Goal: Task Accomplishment & Management: Manage account settings

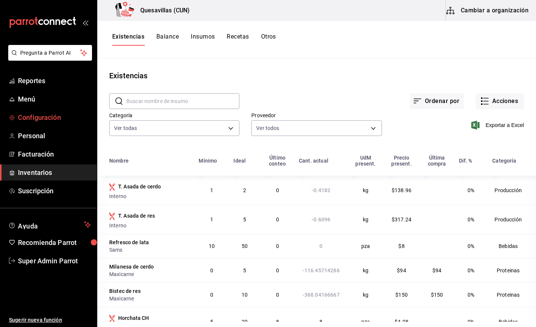
click at [46, 119] on span "Configuración" at bounding box center [54, 117] width 73 height 10
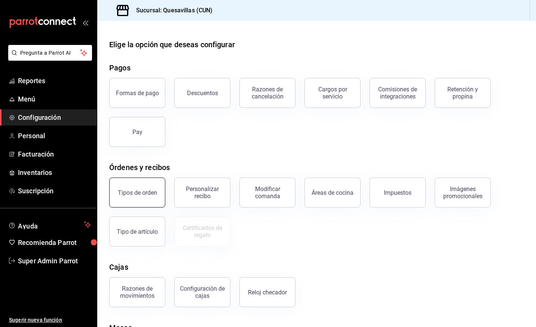
click at [132, 178] on div "Tipos de orden" at bounding box center [132, 187] width 65 height 39
click at [137, 198] on button "Tipos de orden" at bounding box center [137, 192] width 56 height 30
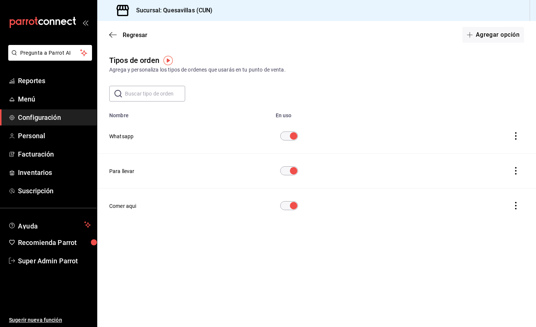
click at [126, 135] on button "Whatsapp" at bounding box center [121, 135] width 24 height 7
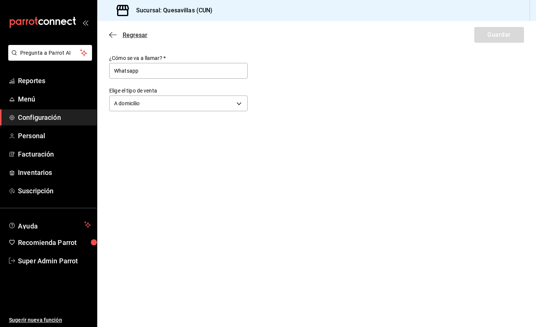
click at [113, 35] on icon "button" at bounding box center [112, 34] width 7 height 7
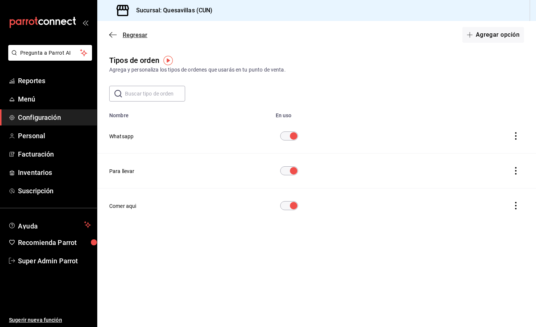
click at [115, 34] on icon "button" at bounding box center [112, 34] width 7 height 7
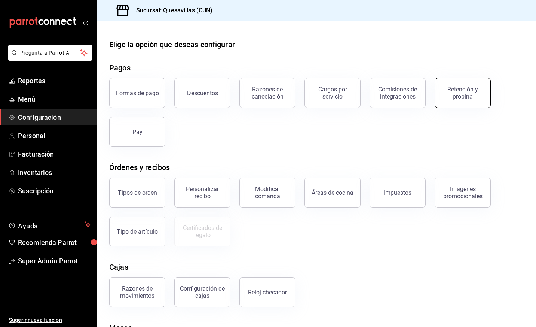
click at [459, 96] on div "Retención y propina" at bounding box center [463, 93] width 46 height 14
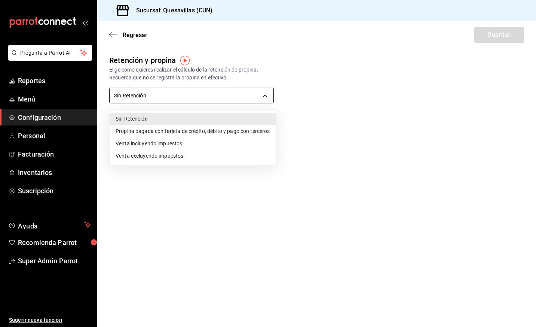
click at [216, 97] on body "Pregunta a Parrot AI Reportes Menú Configuración Personal Facturación Inventari…" at bounding box center [268, 163] width 536 height 327
click at [114, 34] on div at bounding box center [268, 163] width 536 height 327
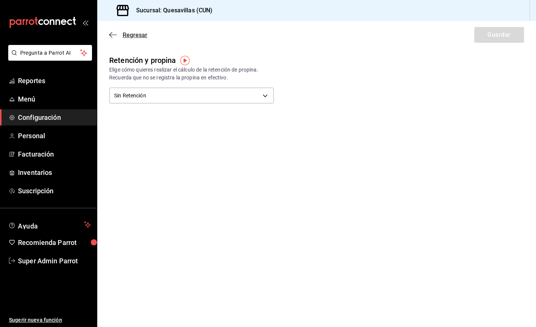
click at [115, 32] on icon "button" at bounding box center [112, 34] width 7 height 7
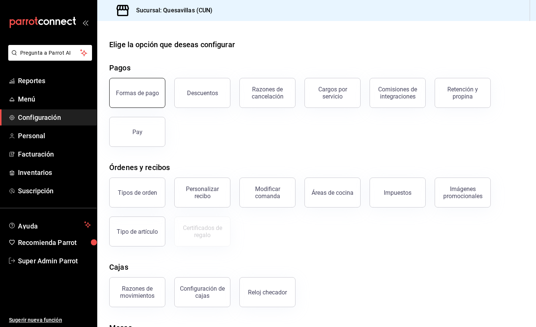
click at [157, 98] on button "Formas de pago" at bounding box center [137, 93] width 56 height 30
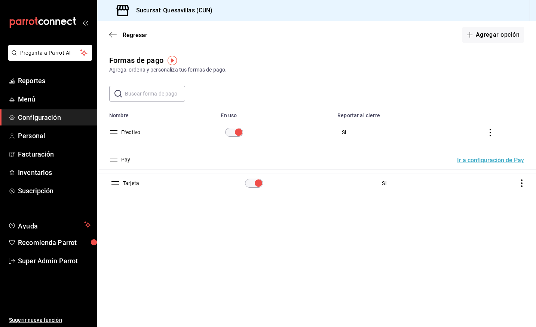
drag, startPoint x: 115, startPoint y: 160, endPoint x: 116, endPoint y: 183, distance: 23.2
click at [493, 187] on icon "actions" at bounding box center [490, 186] width 7 height 7
click at [146, 198] on div at bounding box center [268, 163] width 536 height 327
click at [127, 187] on button "Tarjeta" at bounding box center [127, 186] width 19 height 7
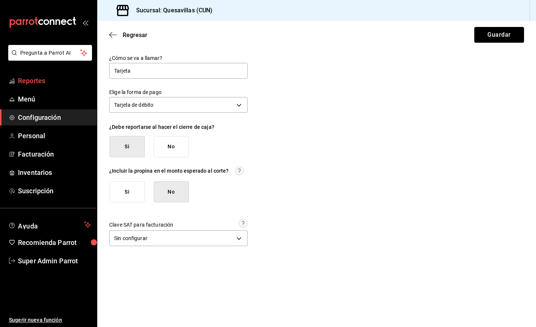
drag, startPoint x: 141, startPoint y: 72, endPoint x: 96, endPoint y: 74, distance: 45.7
click at [96, 74] on div "Pregunta a Parrot AI Reportes Menú Configuración Personal Facturación Inventari…" at bounding box center [268, 163] width 536 height 327
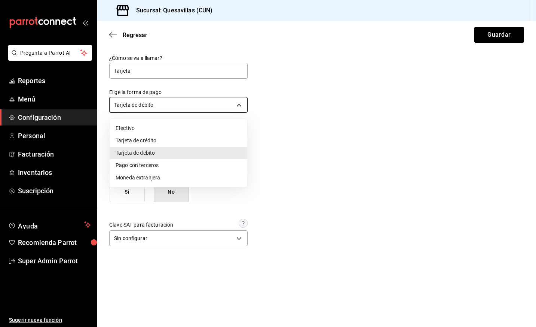
click at [134, 111] on body "Pregunta a Parrot AI Reportes Menú Configuración Personal Facturación Inventari…" at bounding box center [268, 163] width 536 height 327
click at [281, 156] on div at bounding box center [268, 163] width 536 height 327
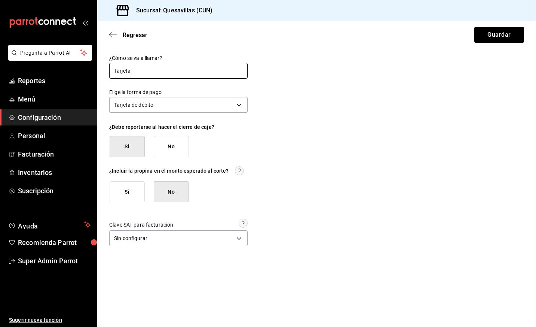
click at [134, 70] on input "Tarjeta" at bounding box center [178, 71] width 138 height 16
type input "Transferencia"
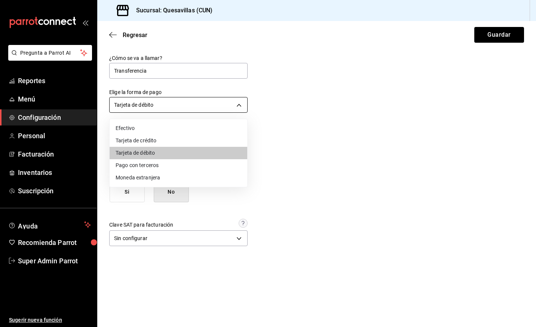
click at [167, 104] on body "Pregunta a Parrot AI Reportes Menú Configuración Personal Facturación Inventari…" at bounding box center [268, 163] width 536 height 327
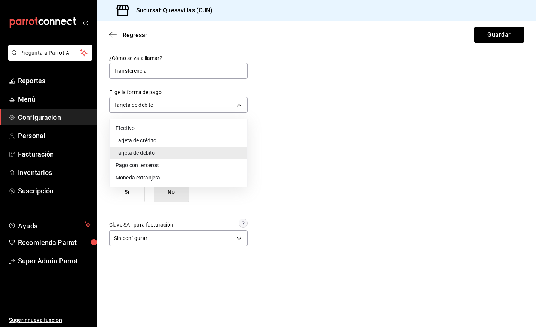
click at [153, 162] on li "Pago con terceros" at bounding box center [179, 165] width 138 height 12
type input "THIRD_PARTY"
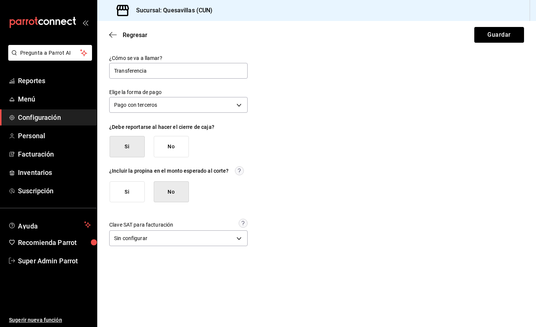
click at [262, 141] on div "¿Cómo se va a llamar? Transferencia Elige la forma de pago Pago con terceros TH…" at bounding box center [316, 151] width 415 height 193
drag, startPoint x: 148, startPoint y: 128, endPoint x: 218, endPoint y: 132, distance: 70.1
click at [218, 132] on div "¿Debe reportarse al hacer el cierre de caja? Si No" at bounding box center [178, 140] width 138 height 33
click at [181, 154] on button "No" at bounding box center [171, 146] width 35 height 21
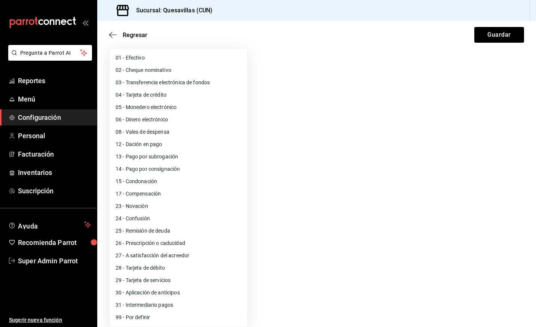
click at [192, 192] on body "Pregunta a Parrot AI Reportes Menú Configuración Personal Facturación Inventari…" at bounding box center [268, 163] width 536 height 327
click at [205, 85] on li "03 - Transferencia electrónica de fondos" at bounding box center [179, 82] width 138 height 12
type input "03"
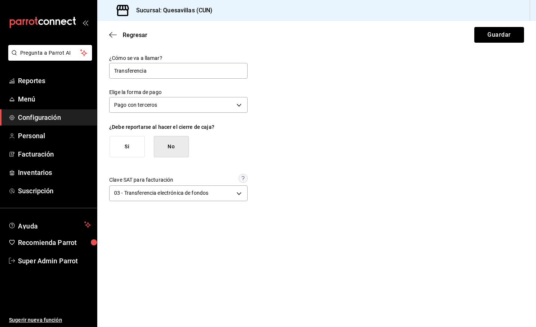
click at [318, 257] on main "Regresar Guardar ¿Cómo se va a llamar? Transferencia Elige la forma de pago Pag…" at bounding box center [316, 174] width 439 height 306
click at [506, 33] on button "Guardar" at bounding box center [499, 35] width 50 height 16
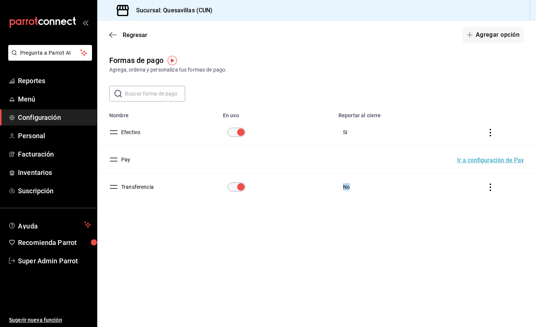
drag, startPoint x: 343, startPoint y: 187, endPoint x: 365, endPoint y: 188, distance: 21.3
click at [365, 188] on td "No" at bounding box center [391, 186] width 114 height 27
click at [113, 33] on icon "button" at bounding box center [112, 34] width 7 height 7
